Goal: Task Accomplishment & Management: Use online tool/utility

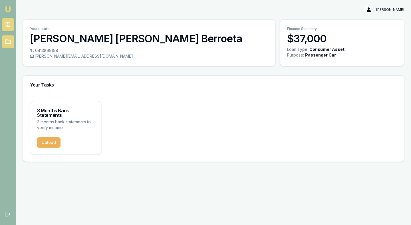
click at [5, 41] on icon at bounding box center [8, 42] width 6 height 6
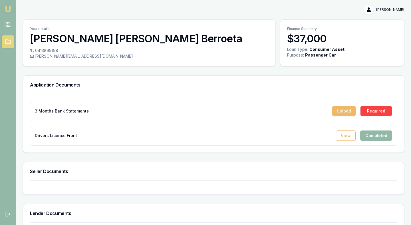
click at [346, 112] on button "Upload" at bounding box center [343, 111] width 23 height 10
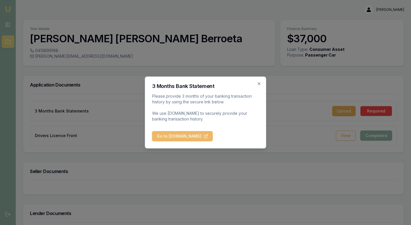
click at [210, 137] on button "Go to [DOMAIN_NAME]" at bounding box center [182, 136] width 61 height 10
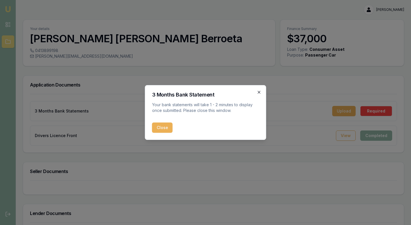
click at [259, 91] on icon "button" at bounding box center [258, 92] width 3 height 3
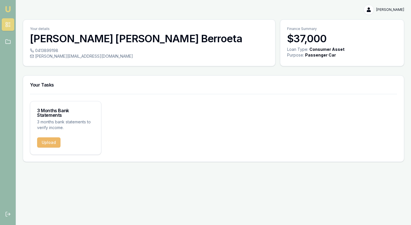
click at [52, 137] on button "Upload" at bounding box center [48, 142] width 23 height 10
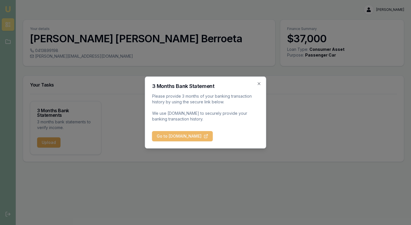
click at [164, 135] on button "Go to [DOMAIN_NAME]" at bounding box center [182, 136] width 61 height 10
